Goal: Task Accomplishment & Management: Use online tool/utility

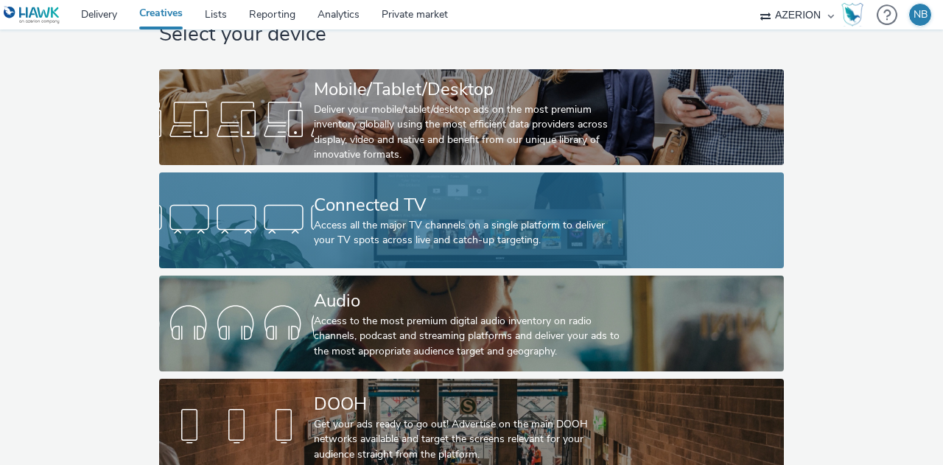
scroll to position [52, 0]
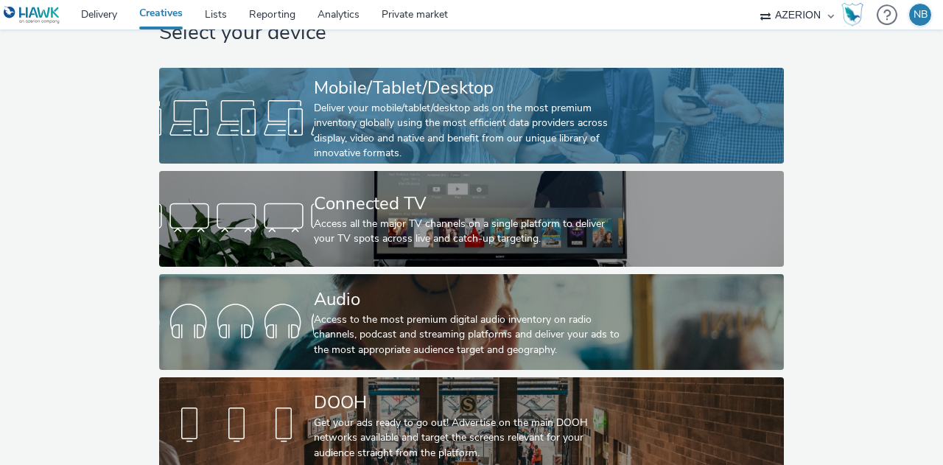
click at [405, 120] on div "Deliver your mobile/tablet/desktop ads on the most premium inventory globally u…" at bounding box center [468, 131] width 309 height 60
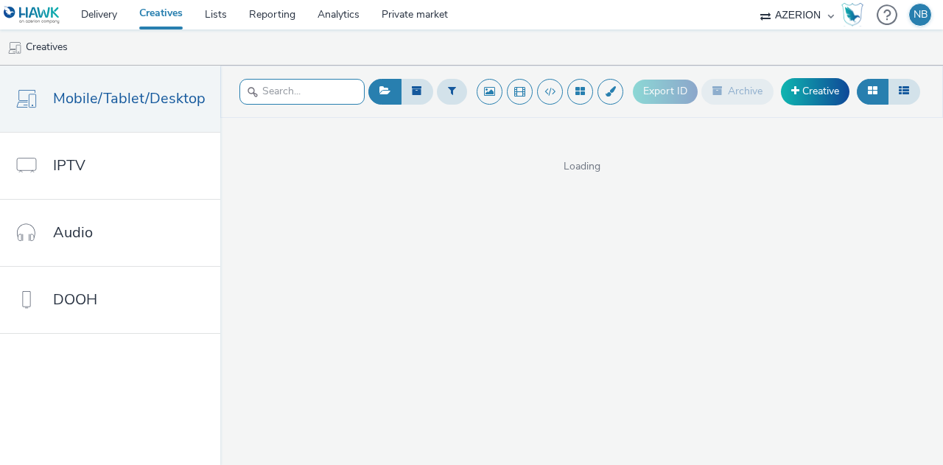
click at [325, 96] on input "text" at bounding box center [301, 92] width 125 height 26
type input "hyundai"
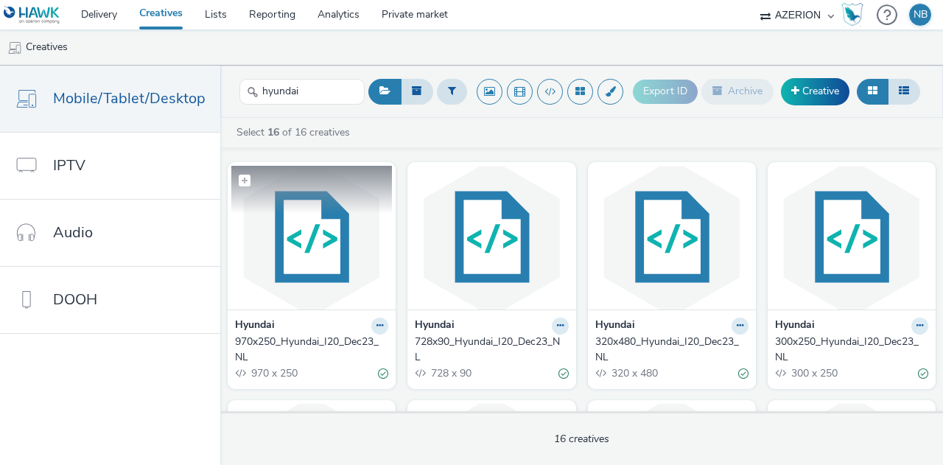
drag, startPoint x: 334, startPoint y: 279, endPoint x: 259, endPoint y: 289, distance: 75.8
click at [259, 289] on img at bounding box center [311, 238] width 161 height 144
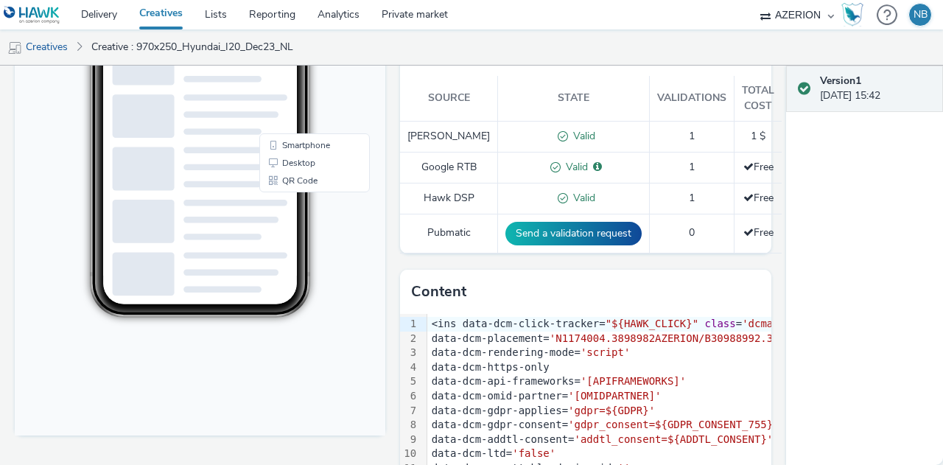
scroll to position [344, 0]
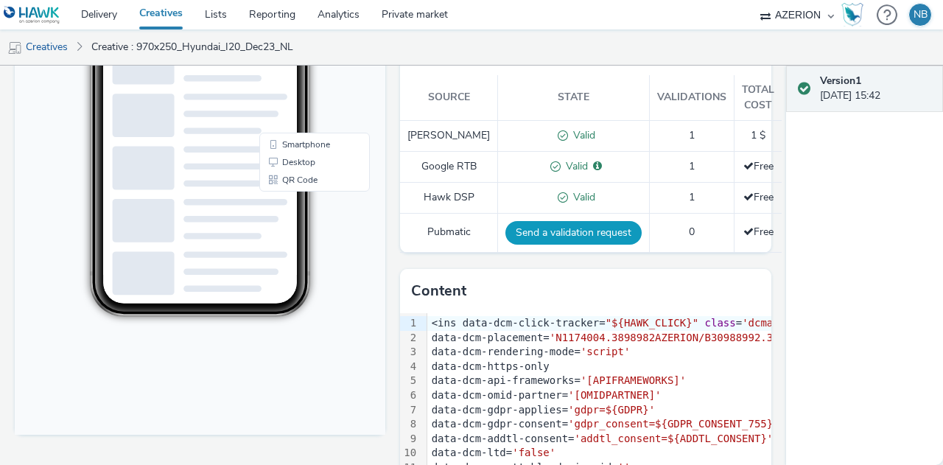
click at [505, 245] on button "Send a validation request" at bounding box center [573, 233] width 136 height 24
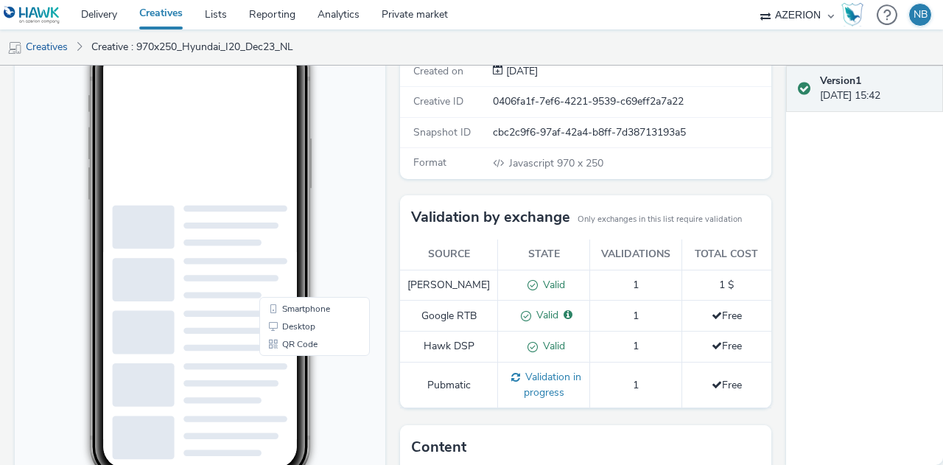
scroll to position [0, 0]
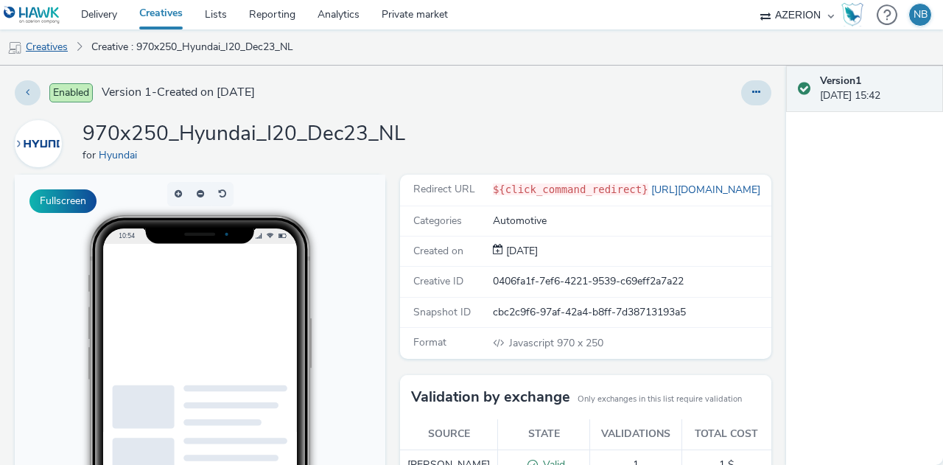
click at [55, 49] on link "Creatives" at bounding box center [37, 46] width 75 height 35
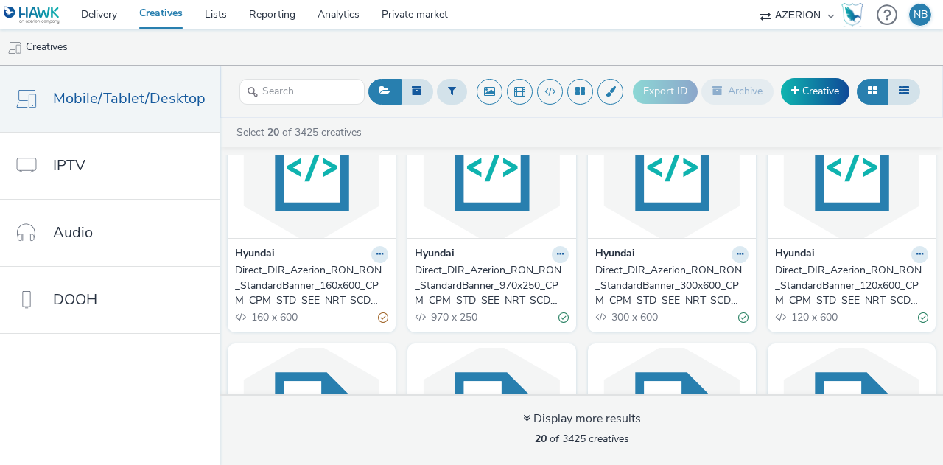
scroll to position [72, 0]
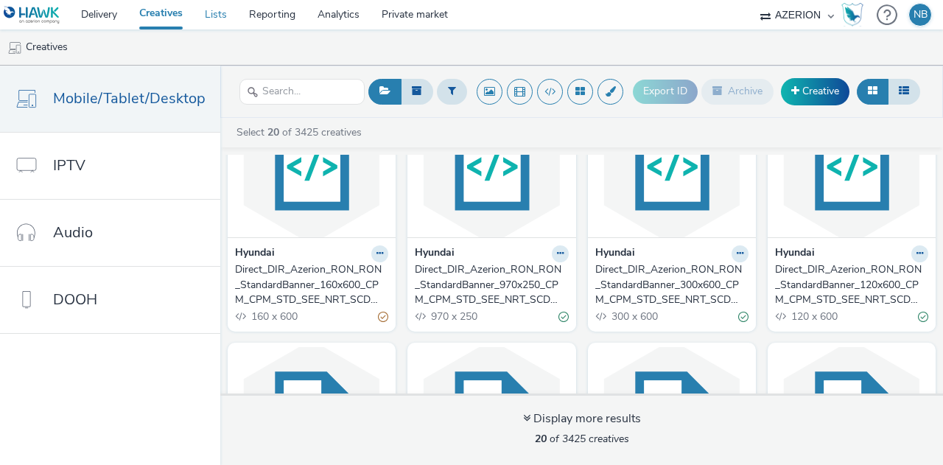
click at [203, 14] on link "Lists" at bounding box center [216, 14] width 44 height 29
